Goal: Information Seeking & Learning: Understand process/instructions

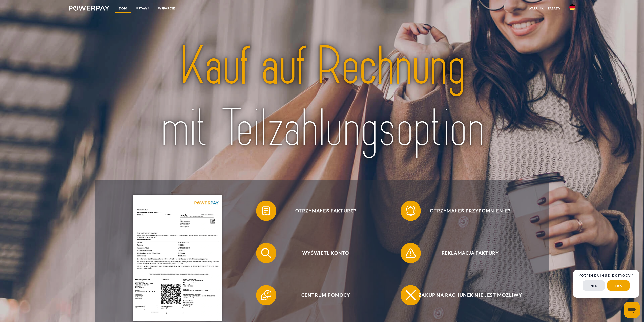
click at [123, 10] on link "Dom" at bounding box center [123, 8] width 17 height 9
click at [149, 8] on font "USTAWĘ" at bounding box center [143, 8] width 14 height 4
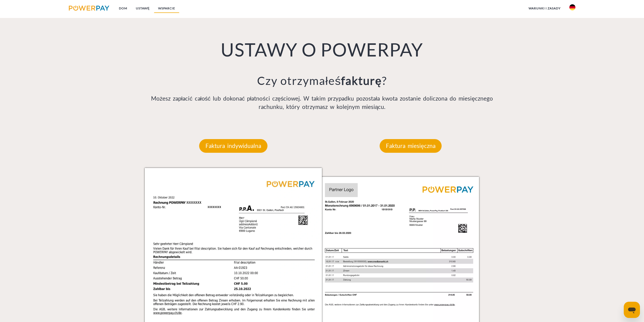
click at [174, 11] on link "WSPARCIE" at bounding box center [167, 8] width 26 height 9
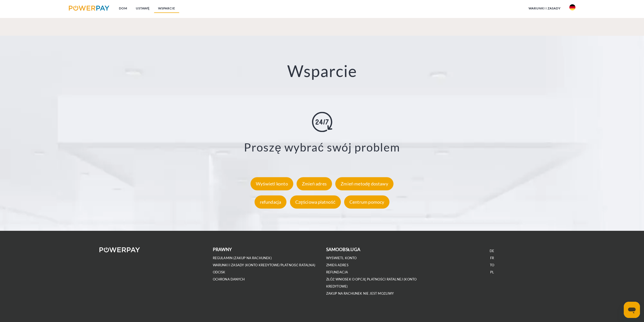
scroll to position [892, 0]
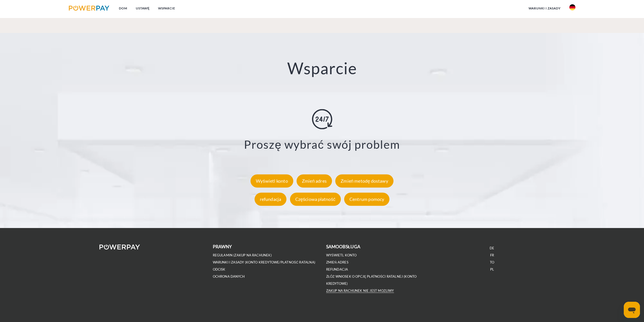
click at [378, 291] on font "Zakup na rachunek nie jest możliwy" at bounding box center [360, 290] width 68 height 4
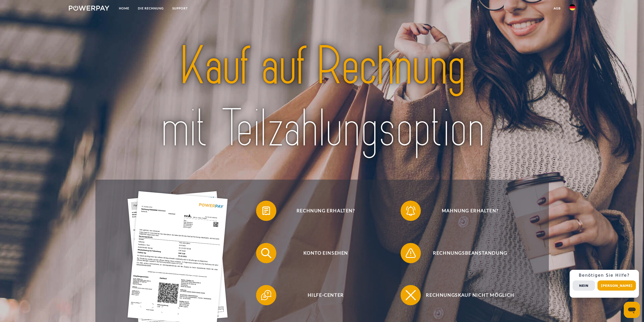
click at [571, 8] on img at bounding box center [573, 7] width 6 height 6
click at [575, 51] on img at bounding box center [573, 50] width 6 height 6
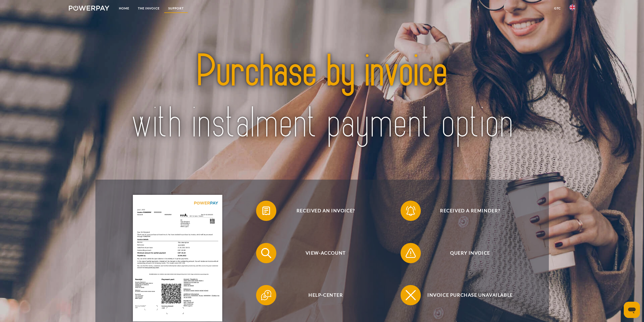
click at [173, 11] on link "Support" at bounding box center [176, 8] width 24 height 9
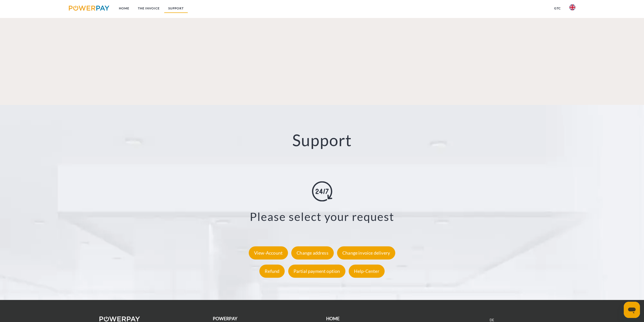
scroll to position [861, 0]
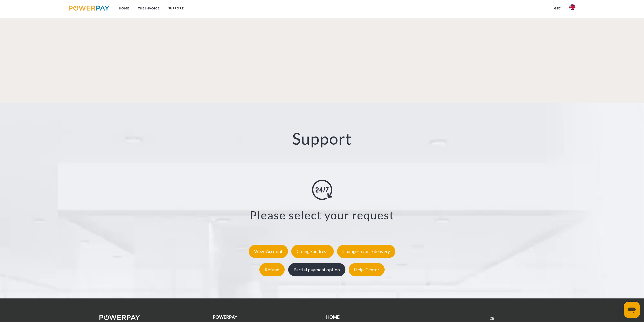
click at [318, 263] on div "Partial payment option" at bounding box center [316, 269] width 57 height 13
